Goal: Task Accomplishment & Management: Use online tool/utility

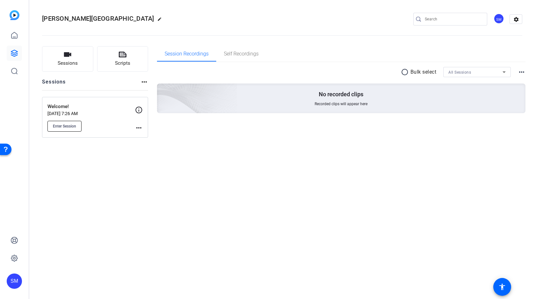
click at [66, 125] on span "Enter Session" at bounding box center [64, 126] width 23 height 5
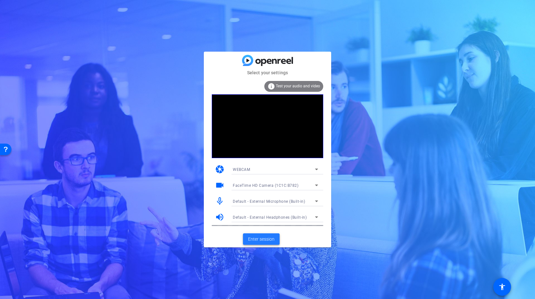
click at [261, 236] on span "Enter session" at bounding box center [261, 239] width 26 height 7
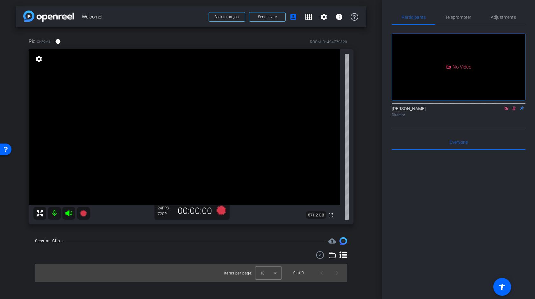
click at [505, 110] on icon at bounding box center [506, 108] width 5 height 4
click at [506, 110] on icon at bounding box center [506, 108] width 5 height 4
click at [269, 18] on span "Send invite" at bounding box center [267, 16] width 19 height 5
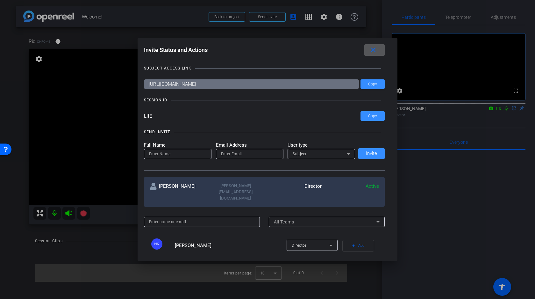
click at [373, 51] on mat-icon "close" at bounding box center [373, 50] width 8 height 8
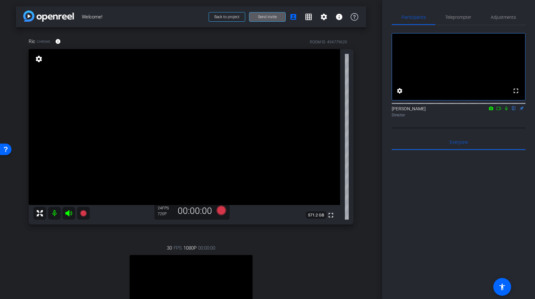
scroll to position [130, 0]
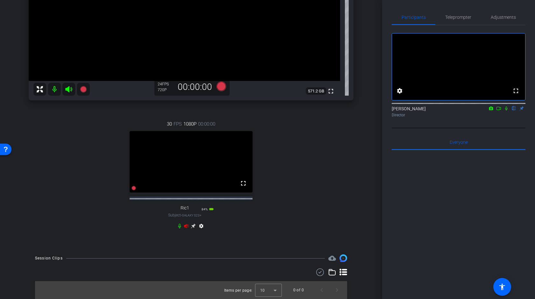
click at [69, 86] on icon at bounding box center [69, 89] width 8 height 8
click at [52, 83] on mat-icon at bounding box center [54, 89] width 13 height 13
click at [188, 225] on icon at bounding box center [186, 225] width 5 height 5
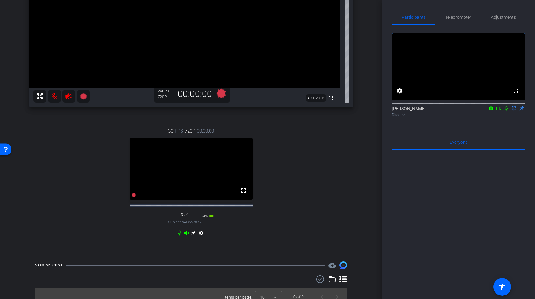
scroll to position [112, 0]
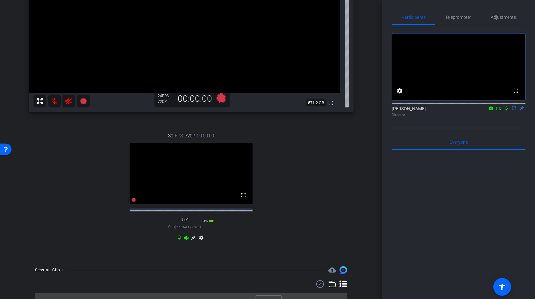
click at [193, 240] on icon at bounding box center [193, 237] width 5 height 5
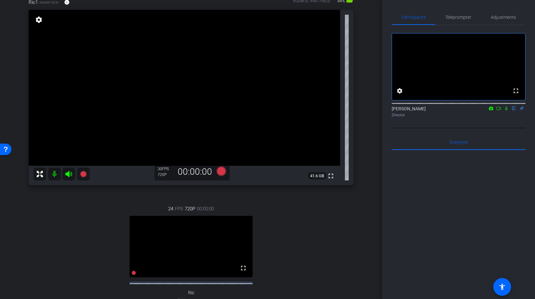
scroll to position [40, 0]
click at [501, 15] on span "Adjustments" at bounding box center [503, 17] width 25 height 4
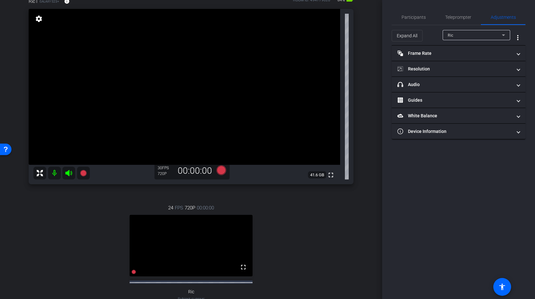
click at [453, 35] on span "Ric" at bounding box center [451, 35] width 6 height 4
click at [452, 59] on span "Ric1" at bounding box center [452, 58] width 9 height 8
type input "1000"
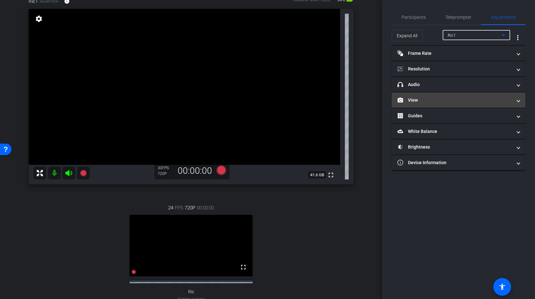
click at [458, 97] on mat-panel-title "View" at bounding box center [454, 100] width 115 height 7
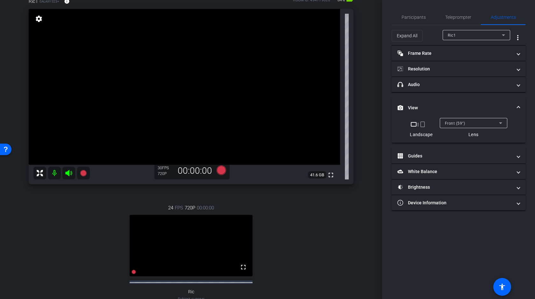
click at [464, 123] on div "Front (59°)" at bounding box center [472, 123] width 54 height 8
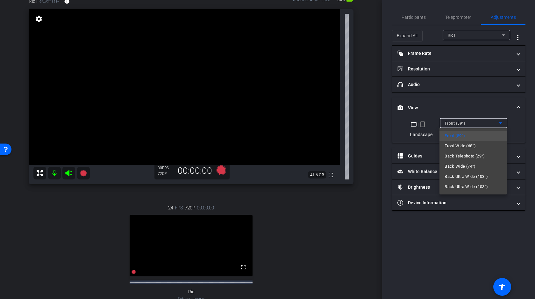
click at [454, 166] on span "Back Wide (74°)" at bounding box center [459, 166] width 31 height 8
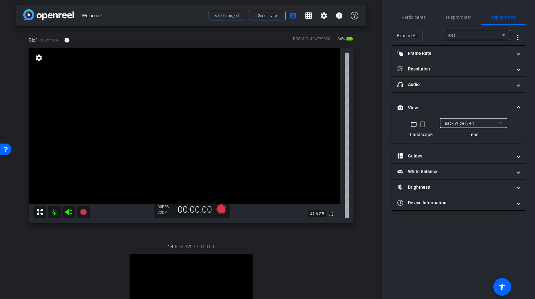
scroll to position [0, 0]
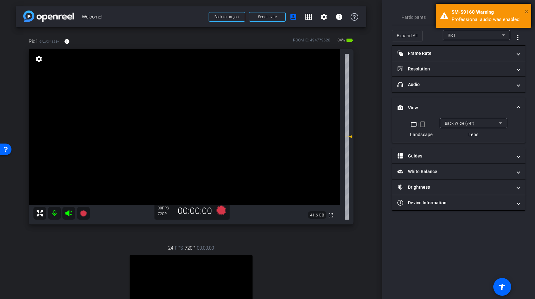
click at [527, 10] on span "×" at bounding box center [527, 12] width 4 height 8
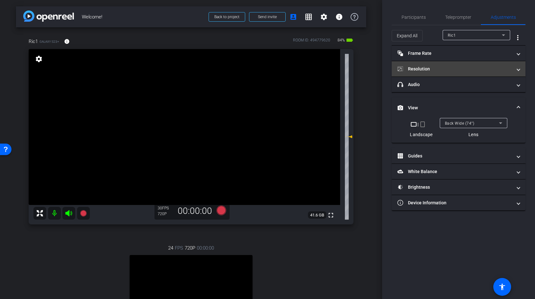
click at [456, 70] on mat-panel-title "Resolution" at bounding box center [454, 69] width 115 height 7
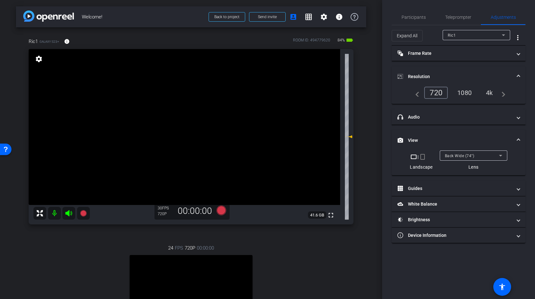
click at [485, 94] on div "4k" at bounding box center [489, 92] width 17 height 11
click at [473, 73] on mat-panel-title "Resolution" at bounding box center [454, 76] width 115 height 7
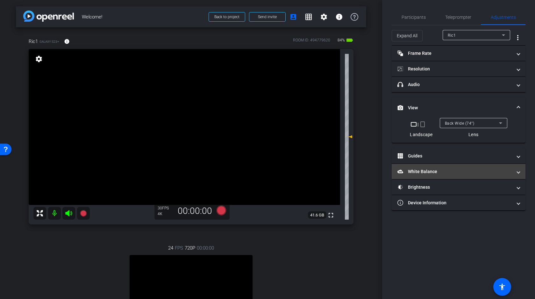
click at [444, 169] on mat-panel-title "White Balance White Balance" at bounding box center [454, 171] width 115 height 7
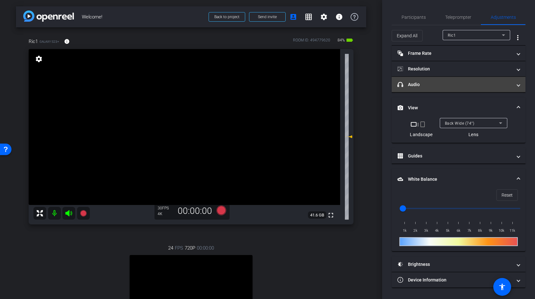
click at [442, 85] on mat-panel-title "headphone icon Audio" at bounding box center [454, 84] width 115 height 7
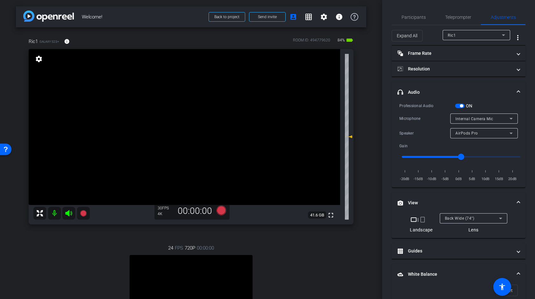
click at [461, 105] on span "button" at bounding box center [461, 105] width 3 height 3
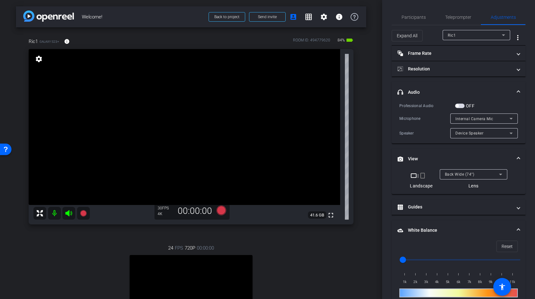
click at [461, 105] on span "button" at bounding box center [460, 105] width 10 height 4
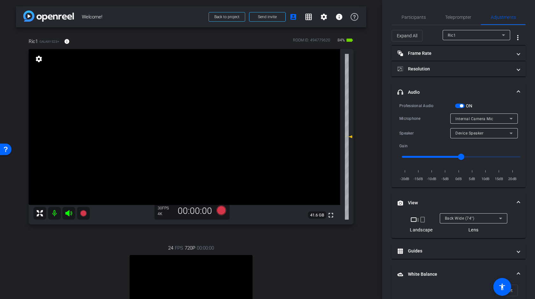
click at [459, 107] on span "button" at bounding box center [460, 105] width 10 height 4
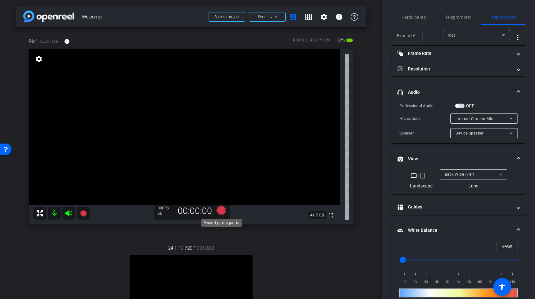
click at [223, 212] on icon at bounding box center [221, 210] width 10 height 10
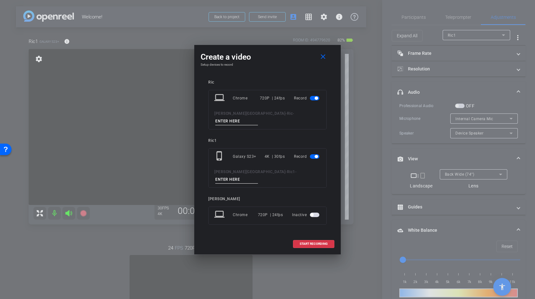
click at [313, 100] on span "button" at bounding box center [315, 98] width 10 height 4
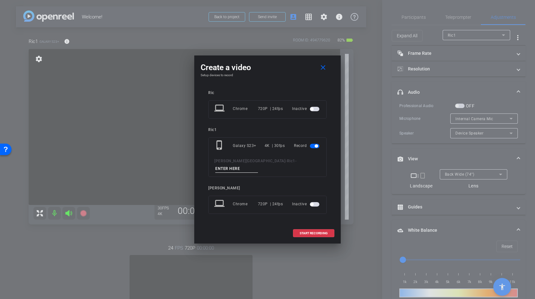
click at [258, 165] on input at bounding box center [236, 169] width 43 height 8
type input "Test"
click at [320, 72] on mat-icon "close" at bounding box center [323, 68] width 8 height 8
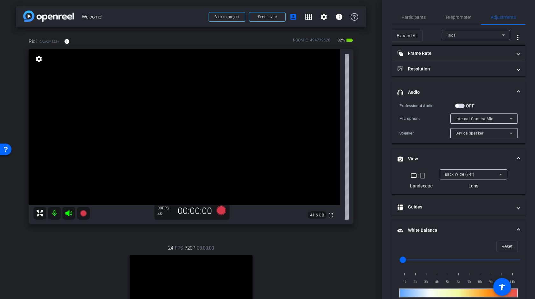
click at [473, 36] on div "Ric1" at bounding box center [475, 35] width 54 height 8
click at [473, 36] on div at bounding box center [267, 149] width 535 height 299
click at [462, 176] on span "Back Wide (74°)" at bounding box center [460, 174] width 30 height 4
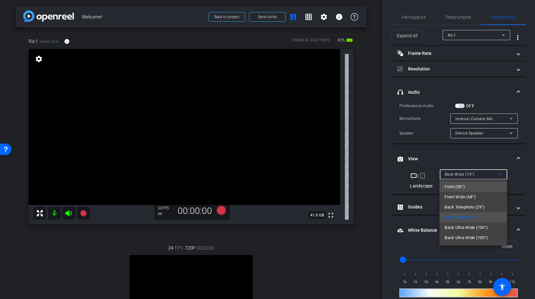
click at [459, 187] on span "Front (59°)" at bounding box center [454, 187] width 20 height 8
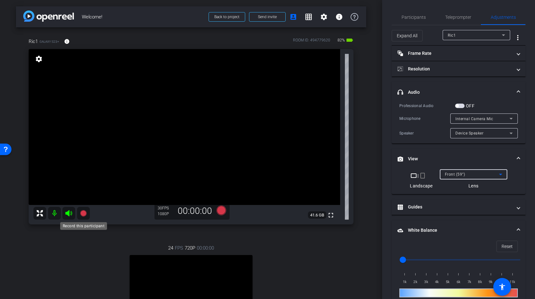
click at [83, 212] on icon at bounding box center [83, 213] width 6 height 6
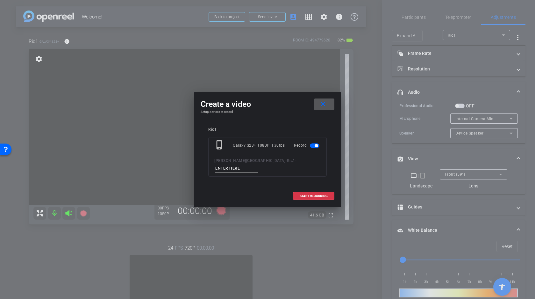
click at [258, 164] on input at bounding box center [236, 168] width 43 height 8
type input "Test"
click at [319, 194] on span "START RECORDING" at bounding box center [314, 195] width 28 height 3
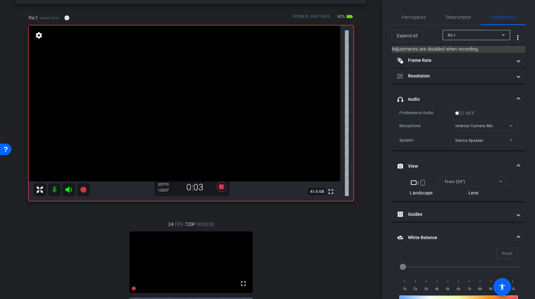
scroll to position [22, 0]
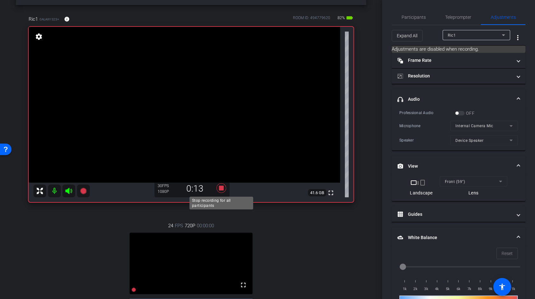
click at [222, 188] on icon at bounding box center [221, 188] width 10 height 10
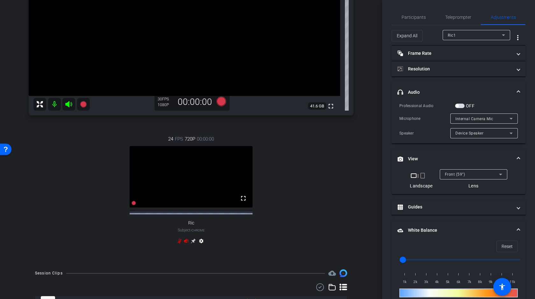
scroll to position [144, 0]
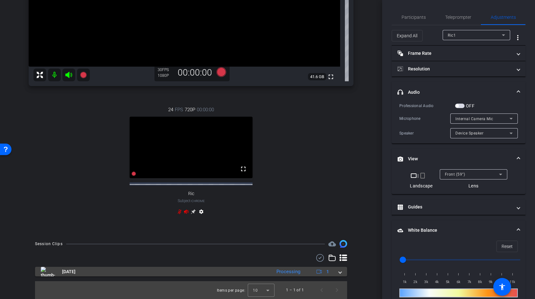
click at [339, 270] on span at bounding box center [340, 271] width 3 height 7
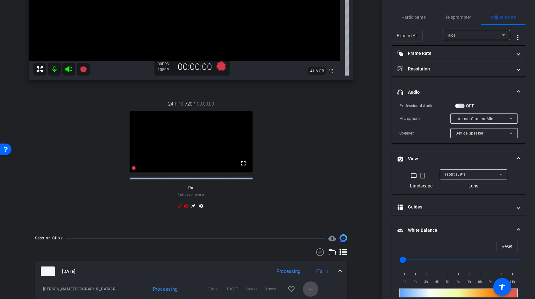
click at [308, 290] on span at bounding box center [310, 288] width 15 height 15
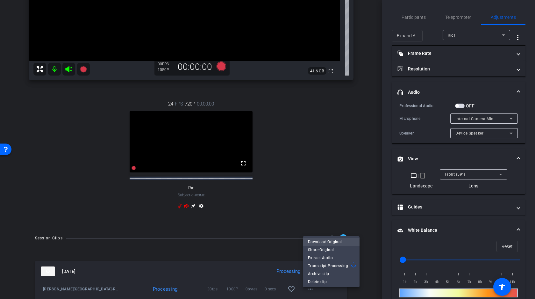
click at [322, 241] on span "Download Original" at bounding box center [331, 242] width 46 height 8
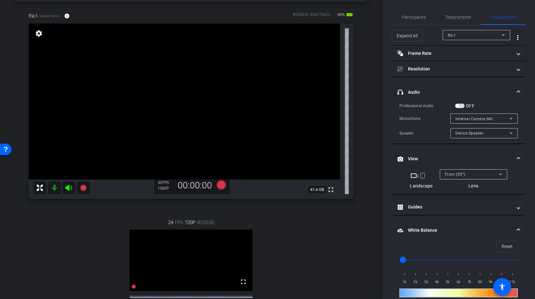
scroll to position [0, 0]
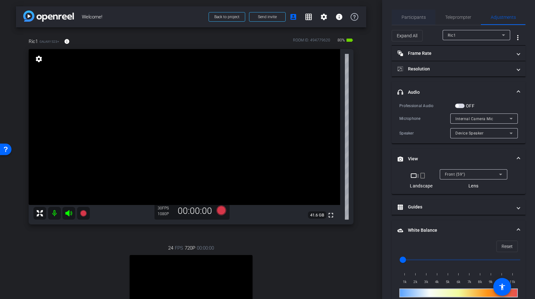
type input "11000"
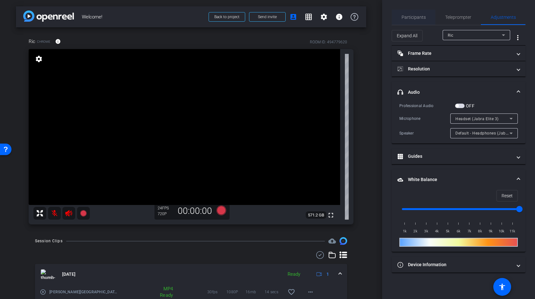
click at [408, 16] on span "Participants" at bounding box center [413, 17] width 24 height 4
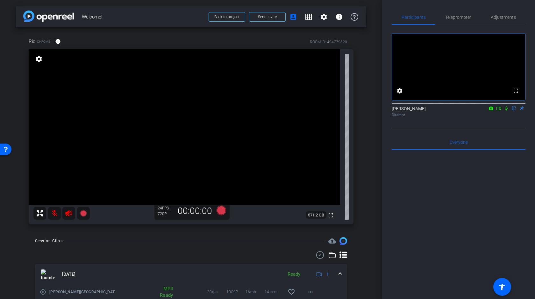
click at [499, 110] on icon at bounding box center [498, 108] width 5 height 4
click at [514, 110] on icon at bounding box center [513, 108] width 5 height 4
